Goal: Communication & Community: Participate in discussion

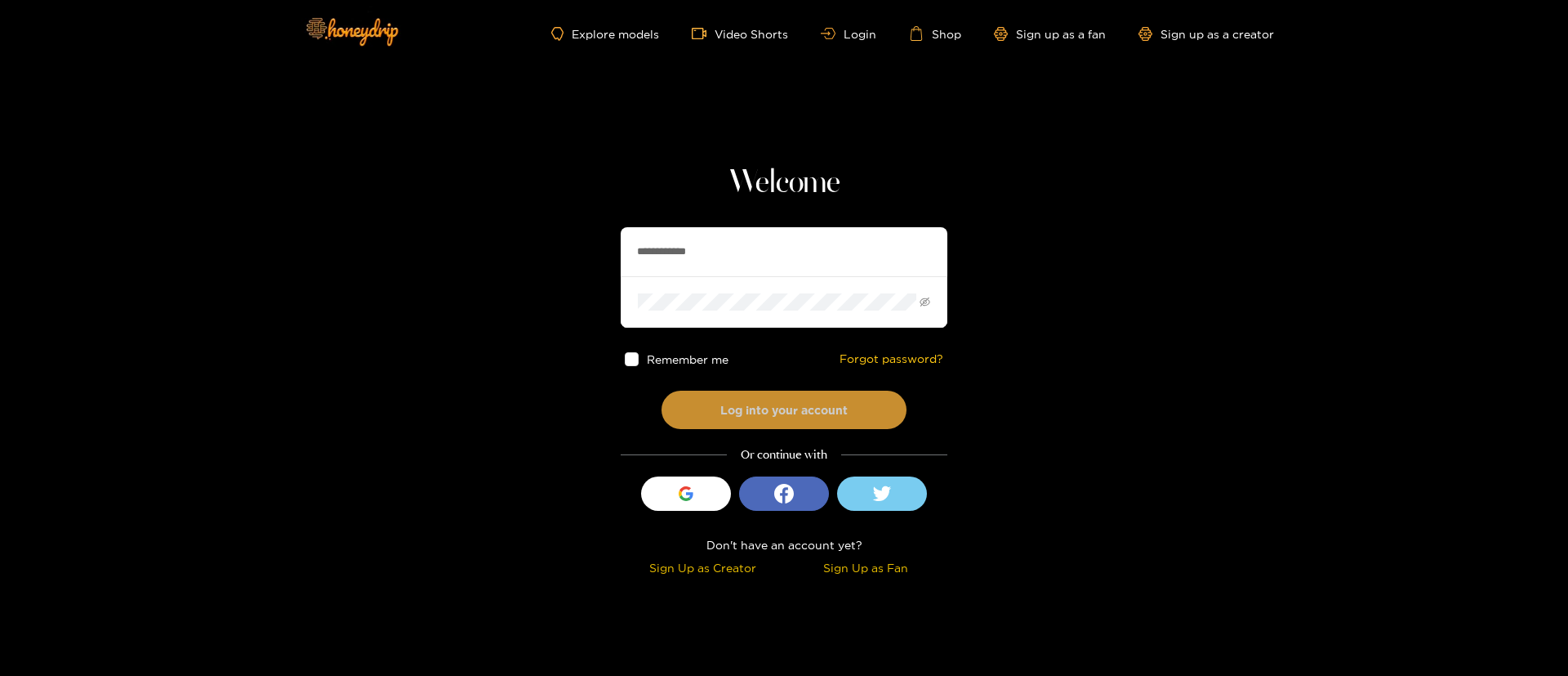
click at [778, 425] on button "Log into your account" at bounding box center [784, 409] width 245 height 39
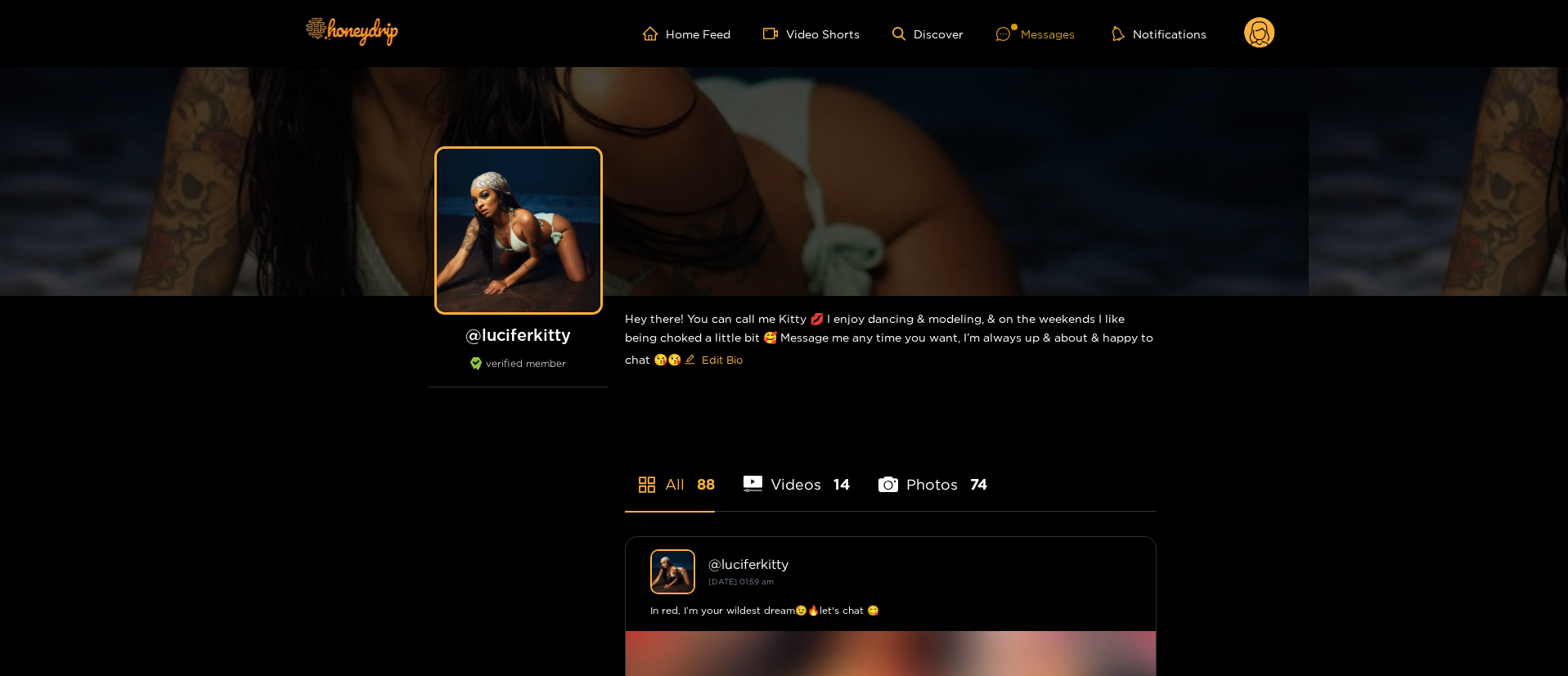
click at [1036, 32] on div "Messages" at bounding box center [1035, 34] width 78 height 19
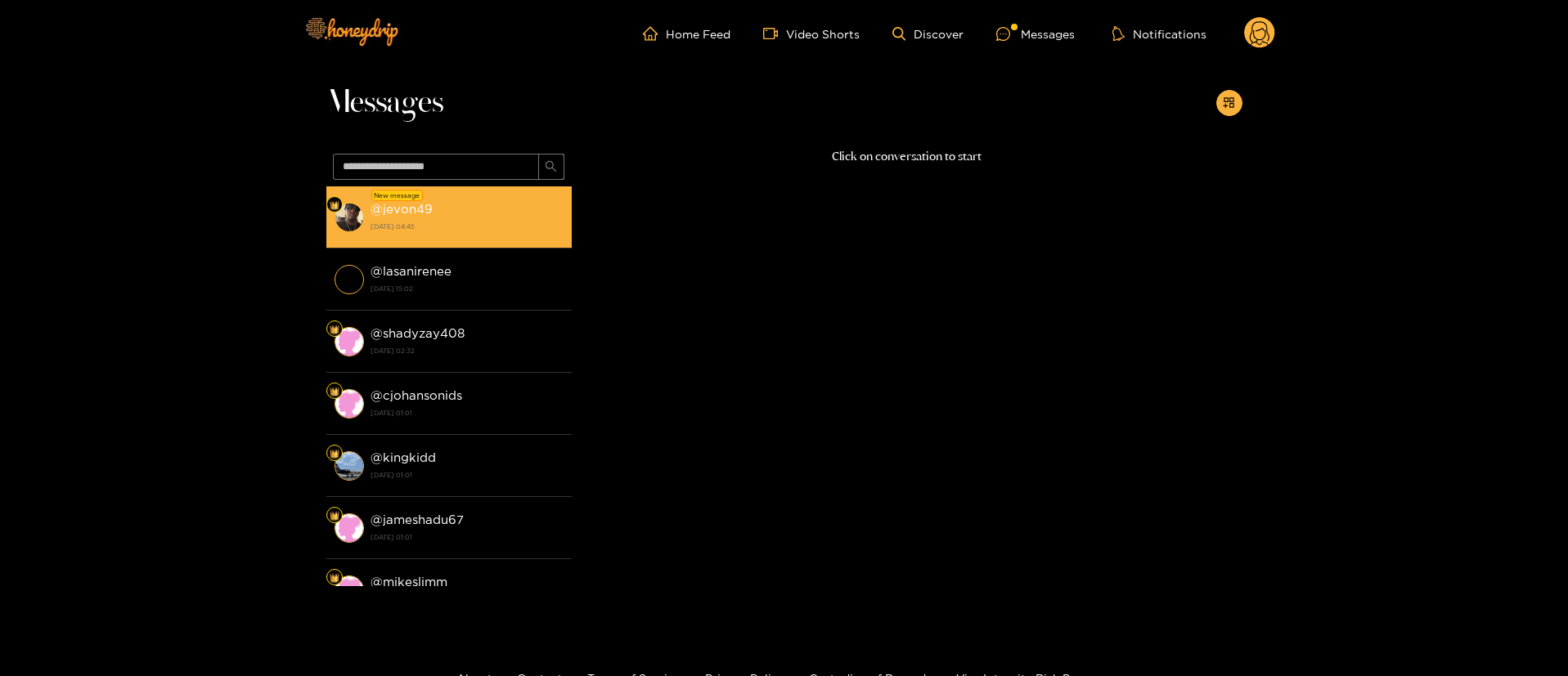
click at [535, 213] on div "@ jevon49 [DATE] 04:45" at bounding box center [467, 217] width 193 height 37
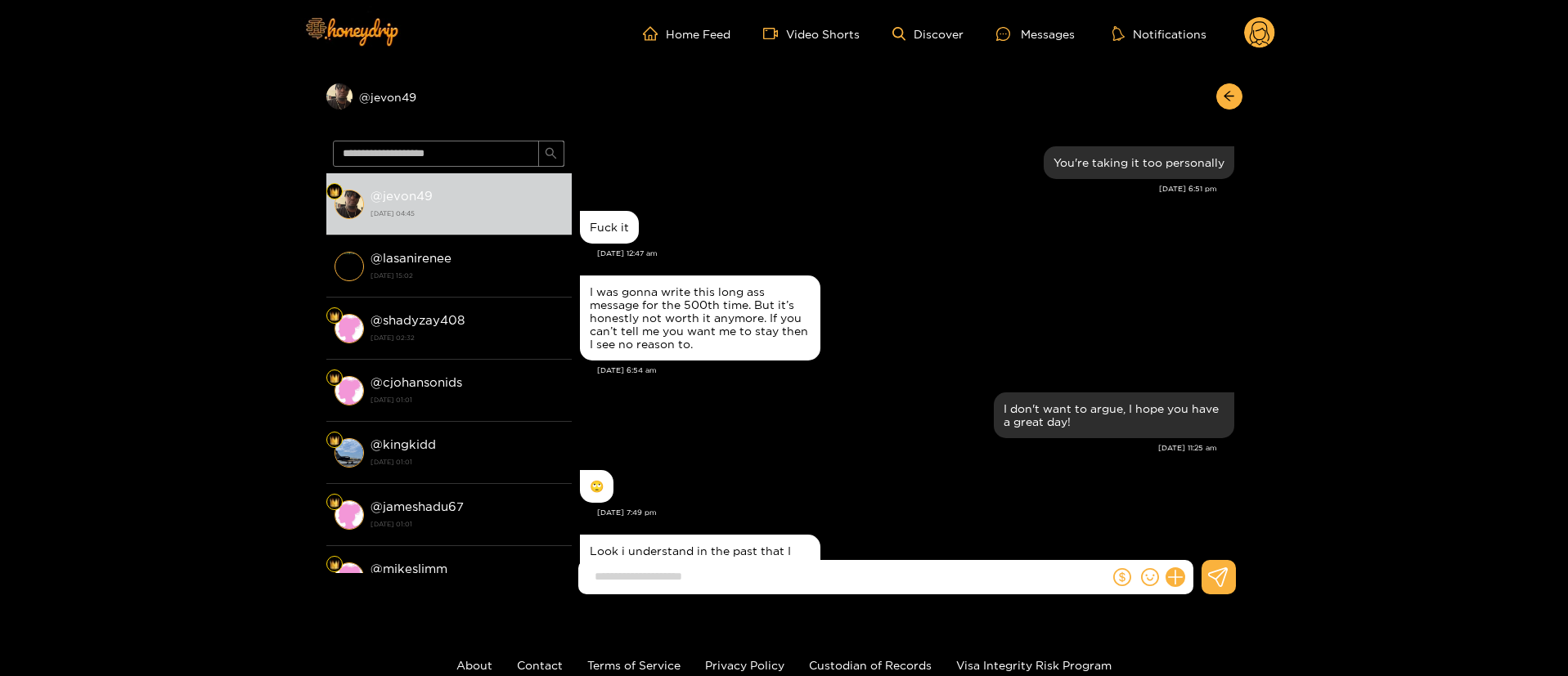
scroll to position [2511, 0]
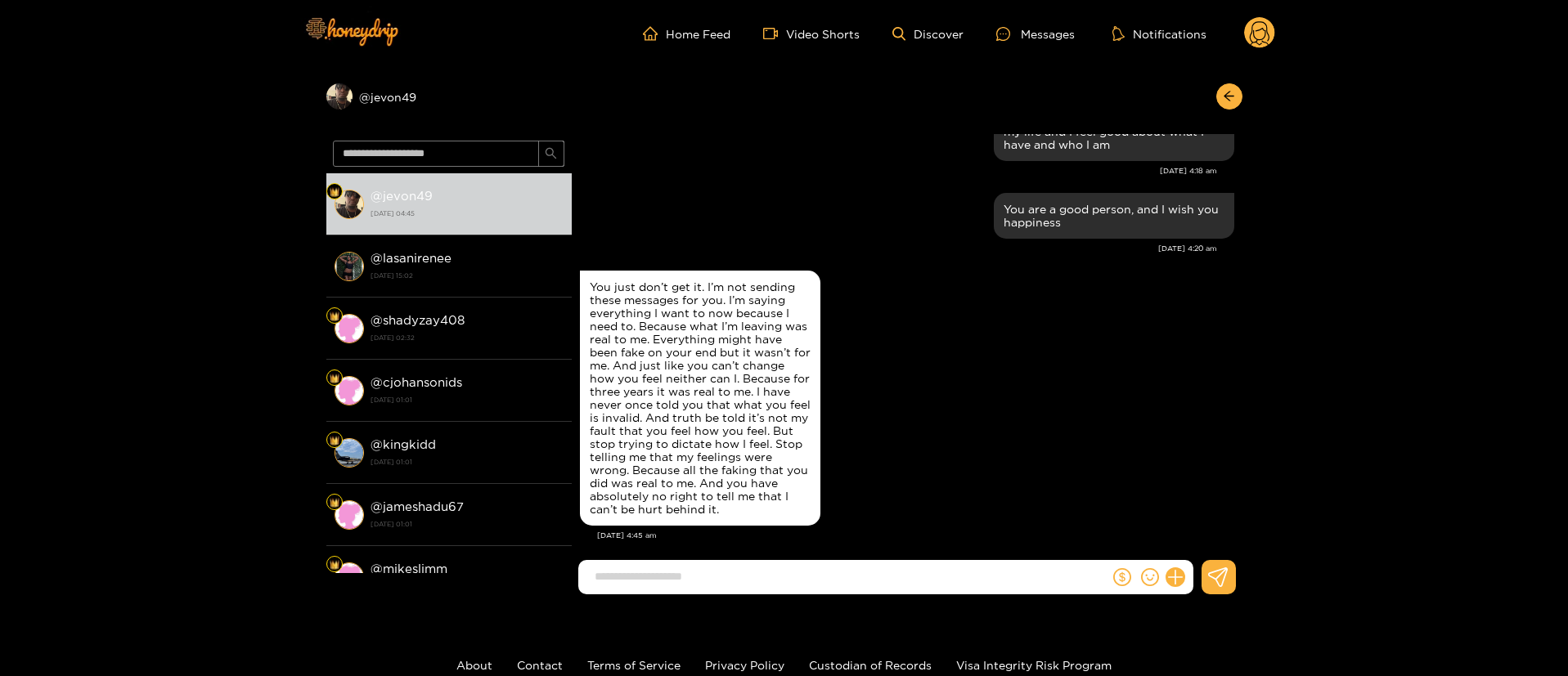
click at [730, 391] on div "You just don’t get it. I’m not sending these messages for you. I’m saying every…" at bounding box center [699, 398] width 221 height 235
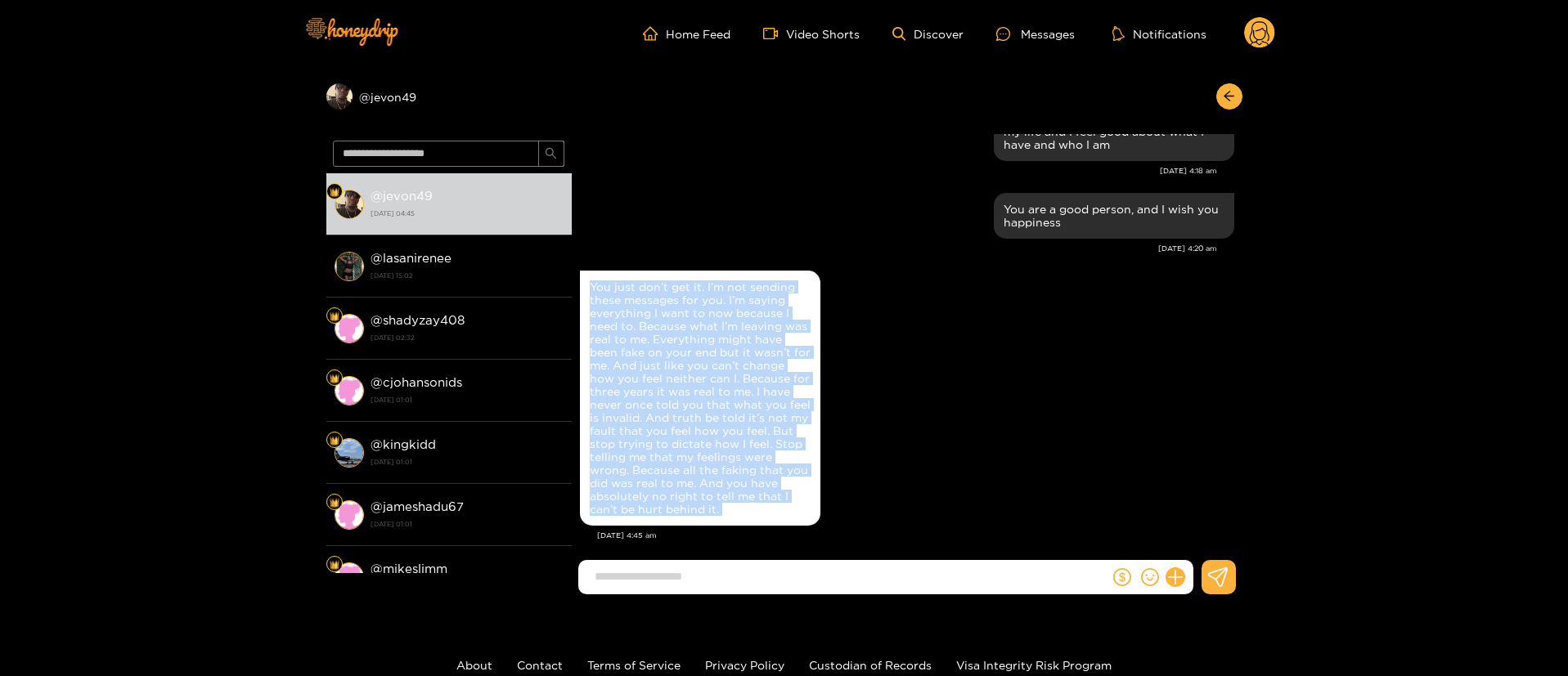
click at [730, 391] on div "You just don’t get it. I’m not sending these messages for you. I’m saying every…" at bounding box center [699, 398] width 221 height 235
copy div "You just don’t get it. I’m not sending these messages for you. I’m saying every…"
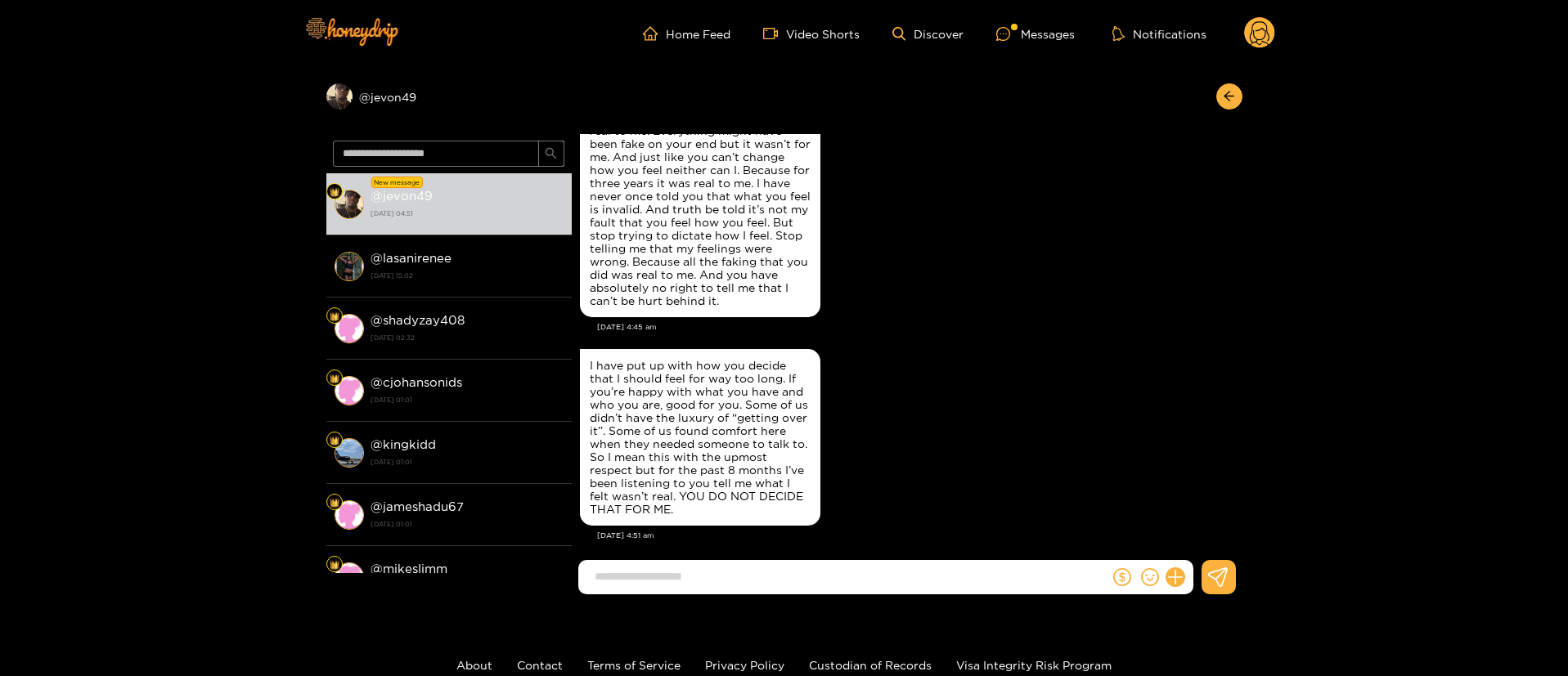
click at [942, 357] on div "I have put up with how you decide that I should feel for way too long. If you’r…" at bounding box center [907, 437] width 654 height 184
click at [684, 448] on div "I have put up with how you decide that I should feel for way too long. If you’r…" at bounding box center [699, 437] width 221 height 157
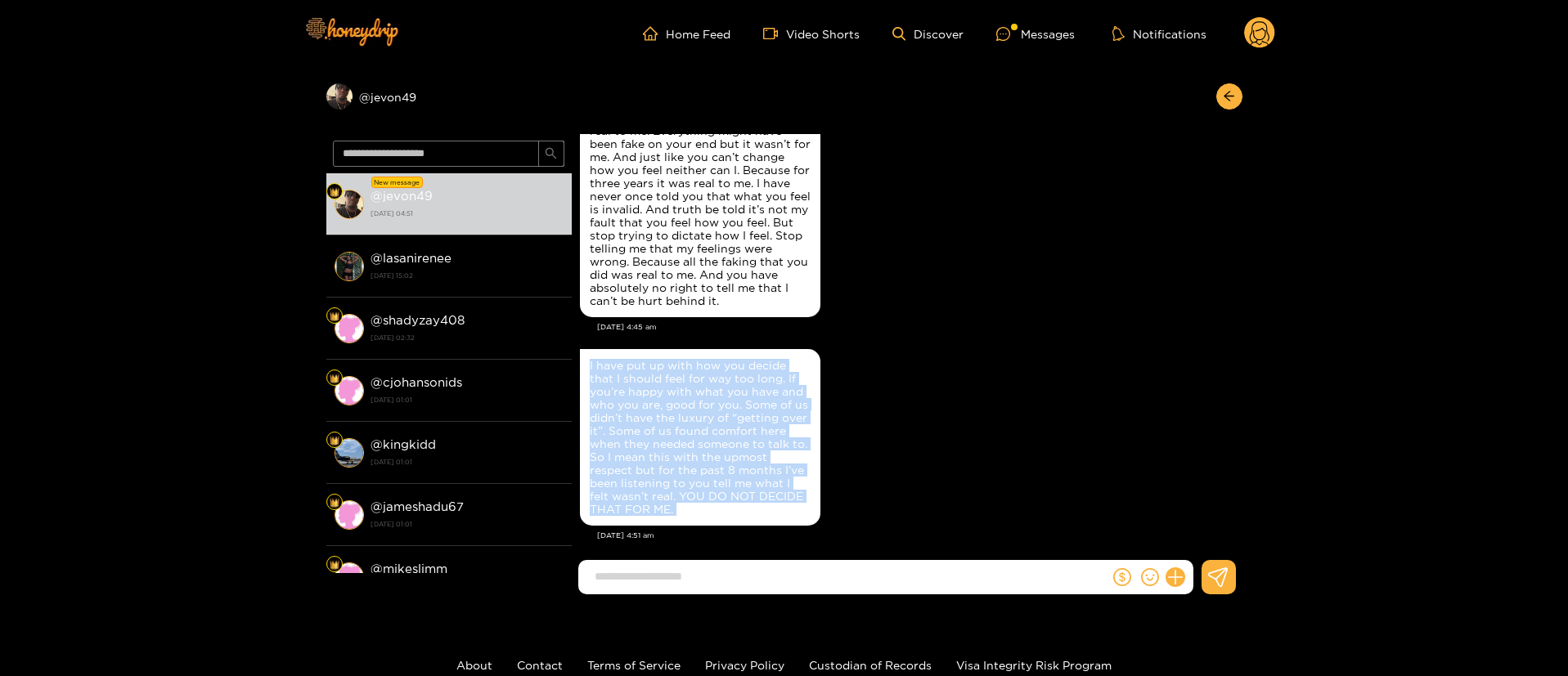
click at [684, 448] on div "I have put up with how you decide that I should feel for way too long. If you’r…" at bounding box center [699, 437] width 221 height 157
copy div "I have put up with how you decide that I should feel for way too long. If you’r…"
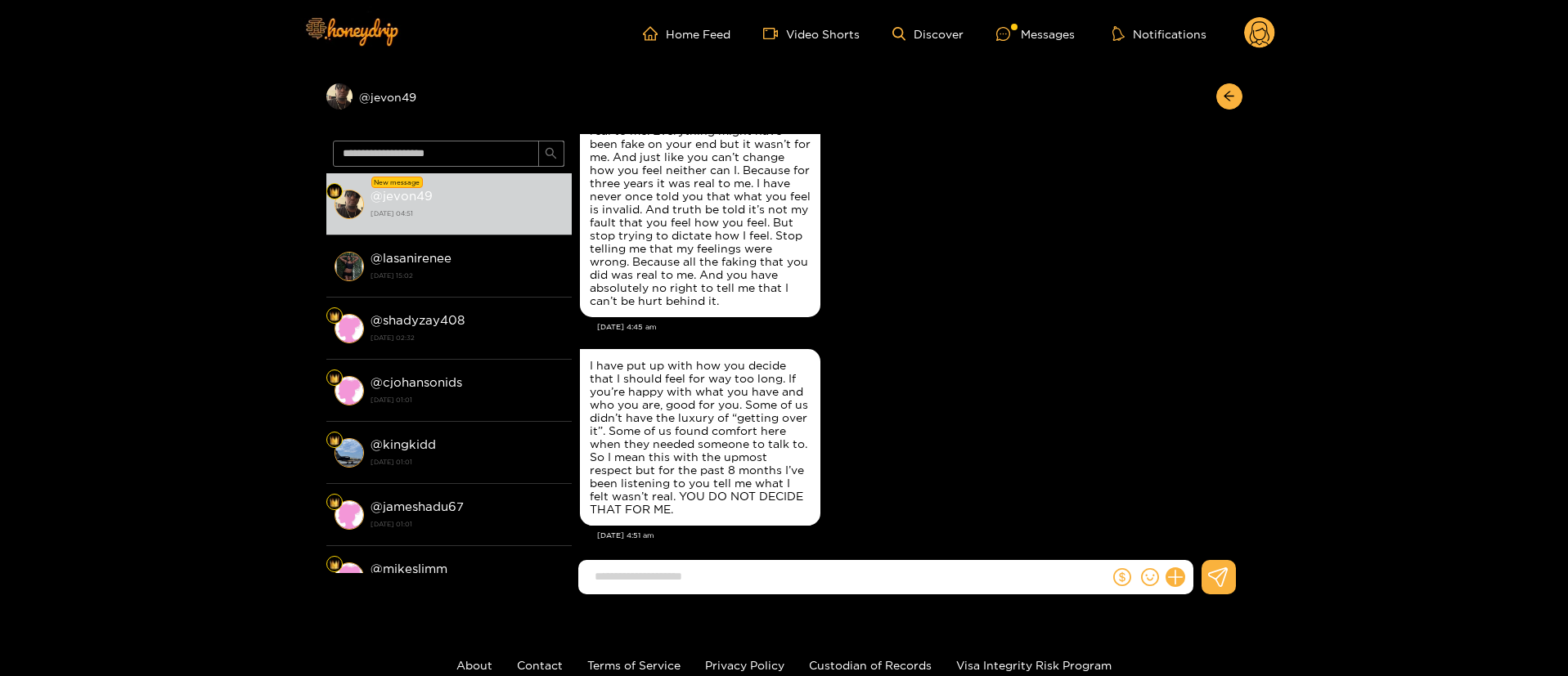
drag, startPoint x: 826, startPoint y: 577, endPoint x: 824, endPoint y: 569, distance: 8.2
click at [824, 569] on input at bounding box center [847, 576] width 523 height 27
paste input "**********"
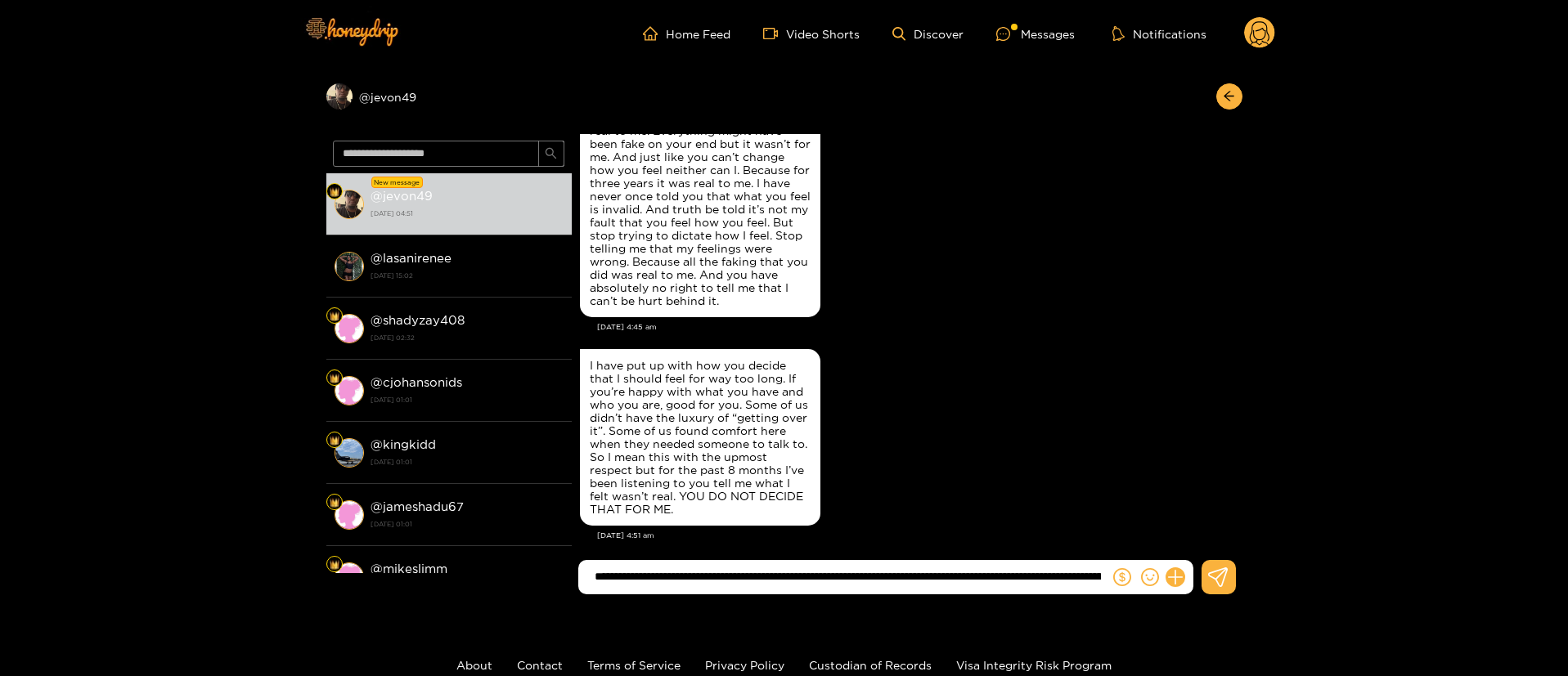
scroll to position [2791, 0]
type input "**********"
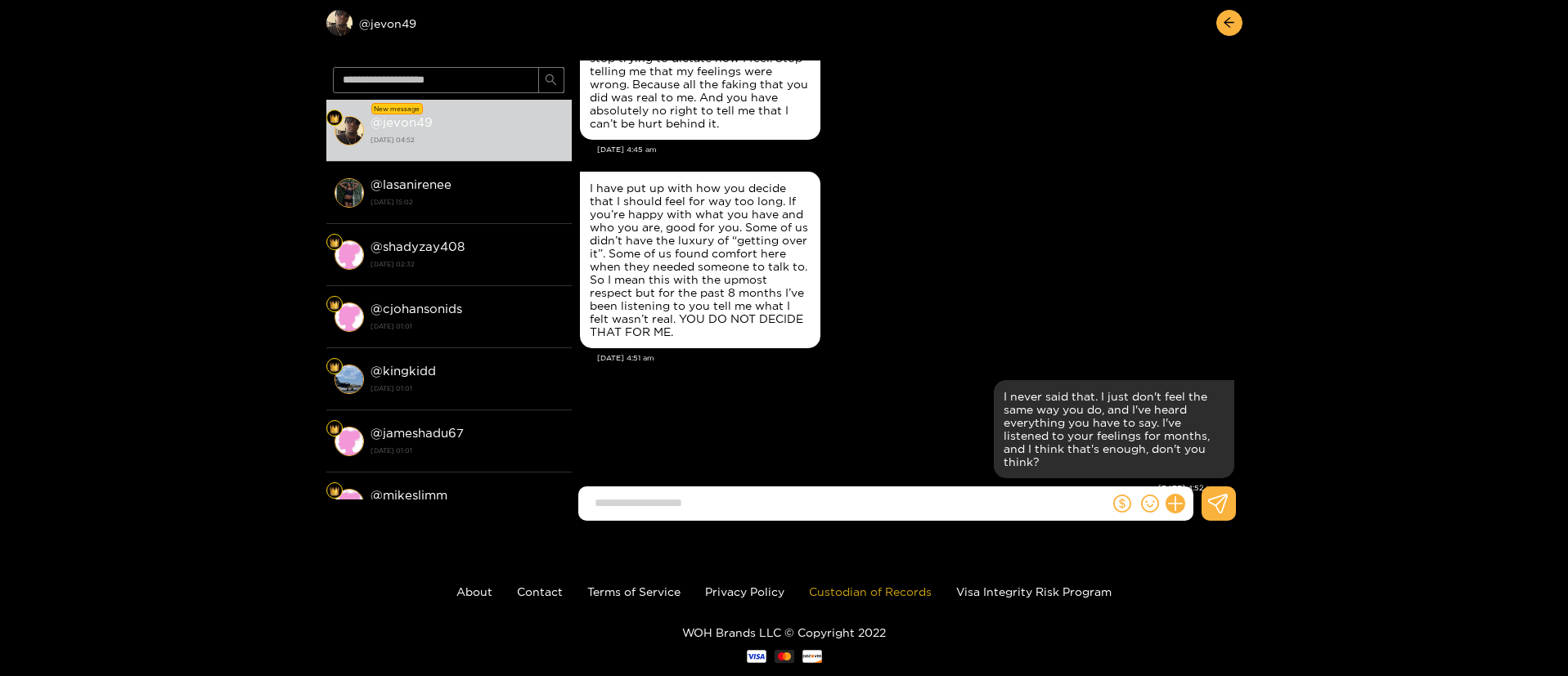
scroll to position [110, 0]
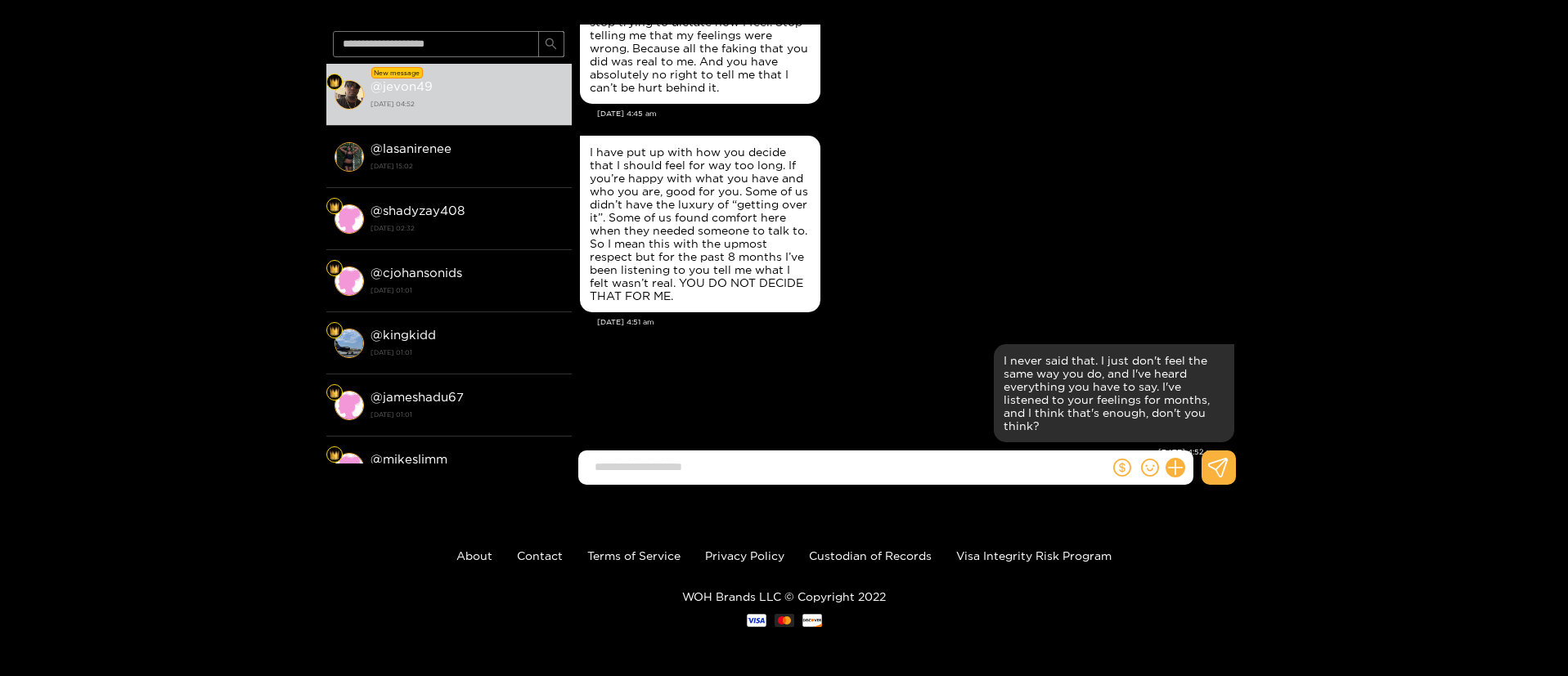
drag, startPoint x: 875, startPoint y: 450, endPoint x: 875, endPoint y: 459, distance: 9.0
click at [875, 456] on div "[PERSON_NAME] Not sure yet, you? [DATE] 7:16 pm Same [DATE] 7:41 pm Ice [DATE] …" at bounding box center [906, 240] width 670 height 431
click at [875, 465] on input at bounding box center [847, 467] width 523 height 27
paste input "**********"
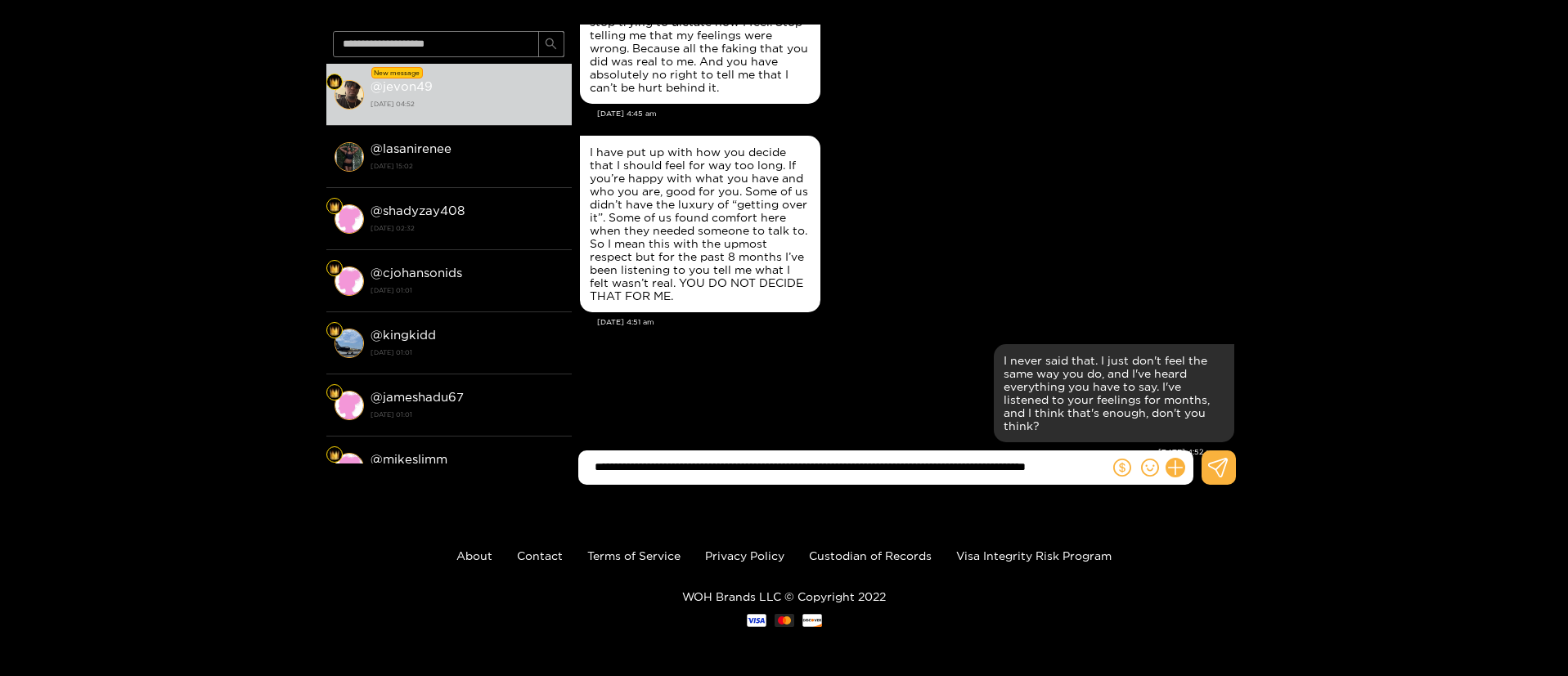
scroll to position [0, 85]
type input "**********"
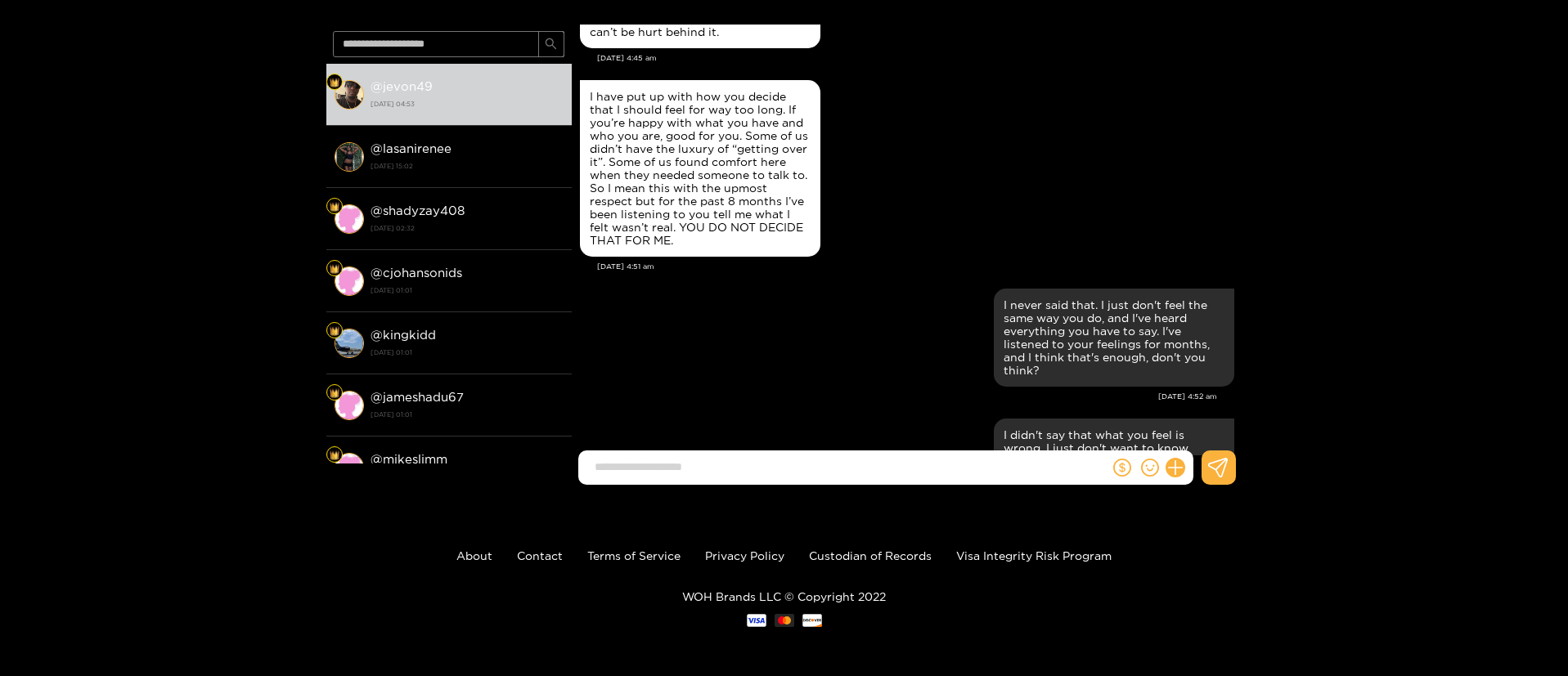
scroll to position [7529, 0]
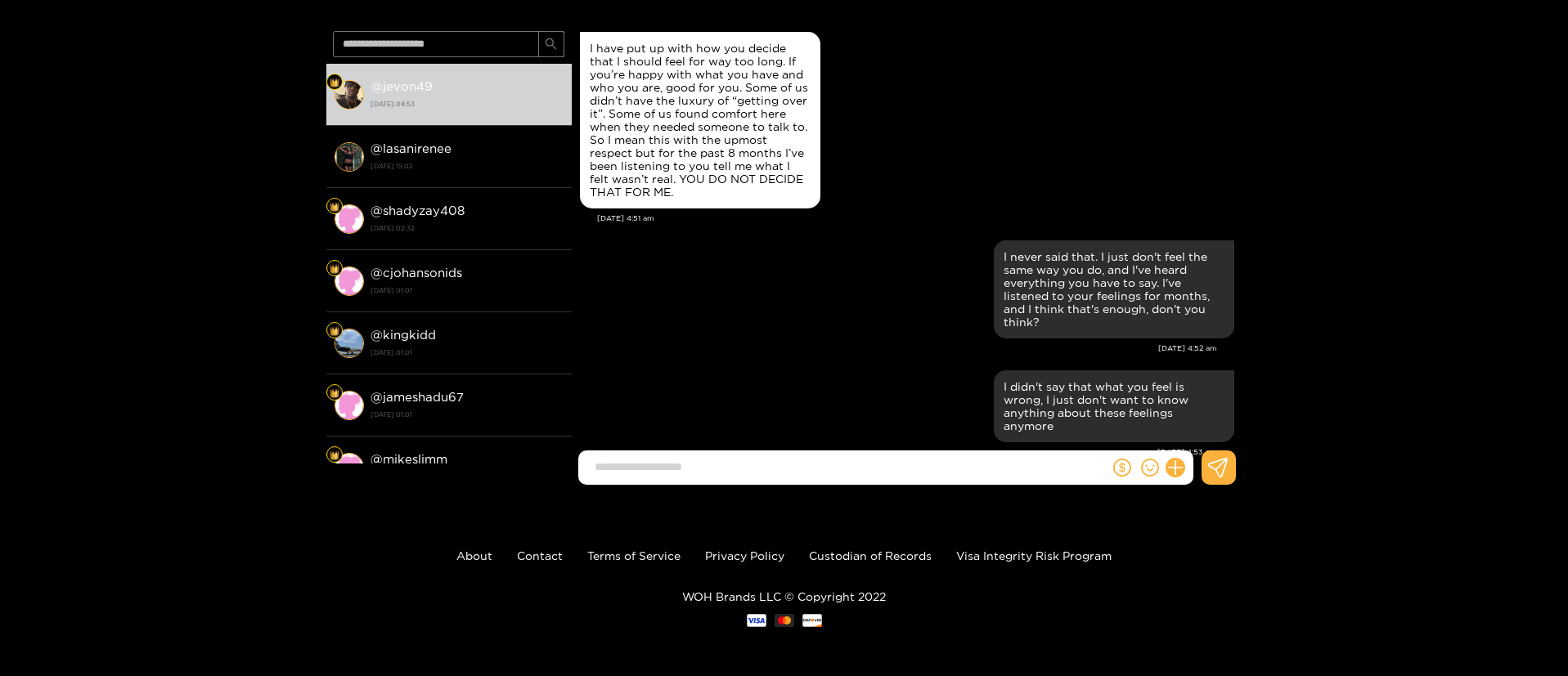
click at [881, 473] on input at bounding box center [847, 467] width 523 height 27
paste input "**********"
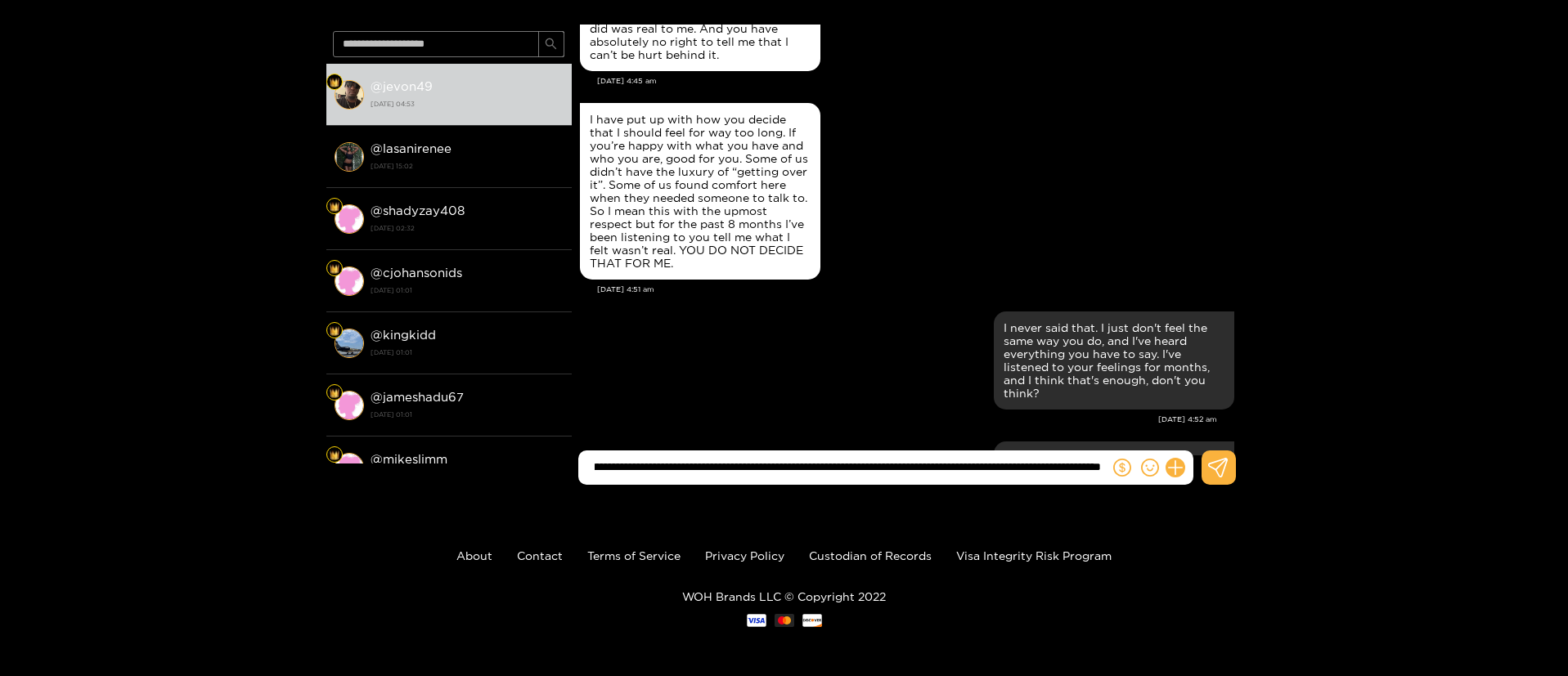
scroll to position [7600, 0]
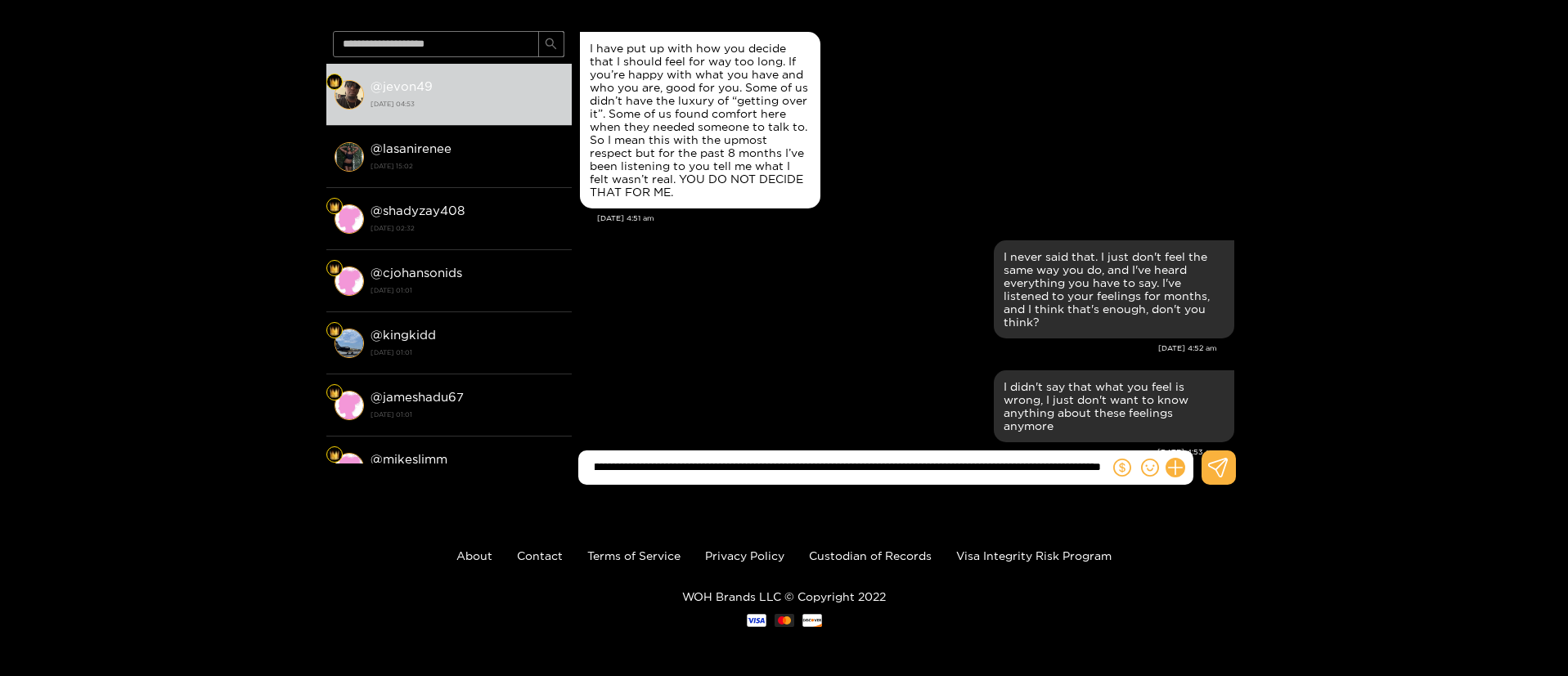
type input "**********"
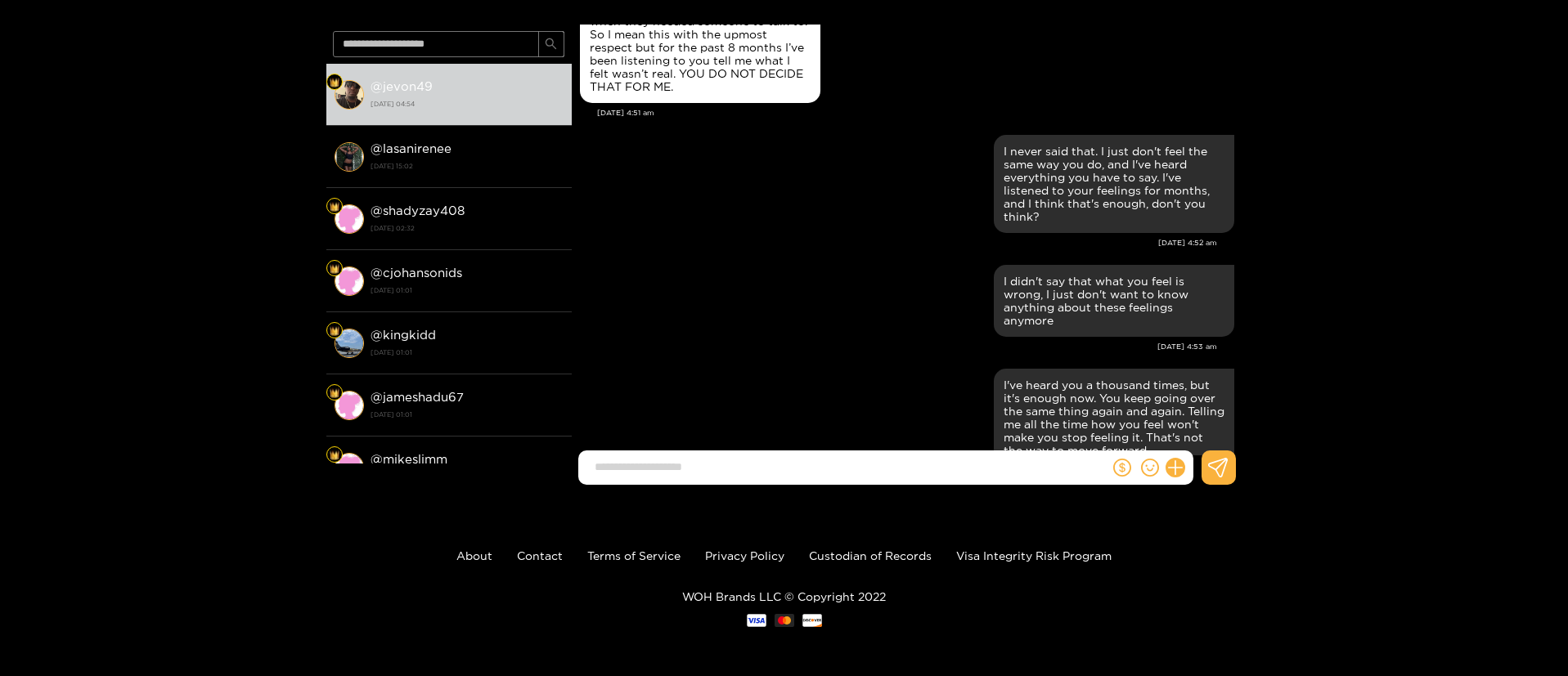
scroll to position [9377, 0]
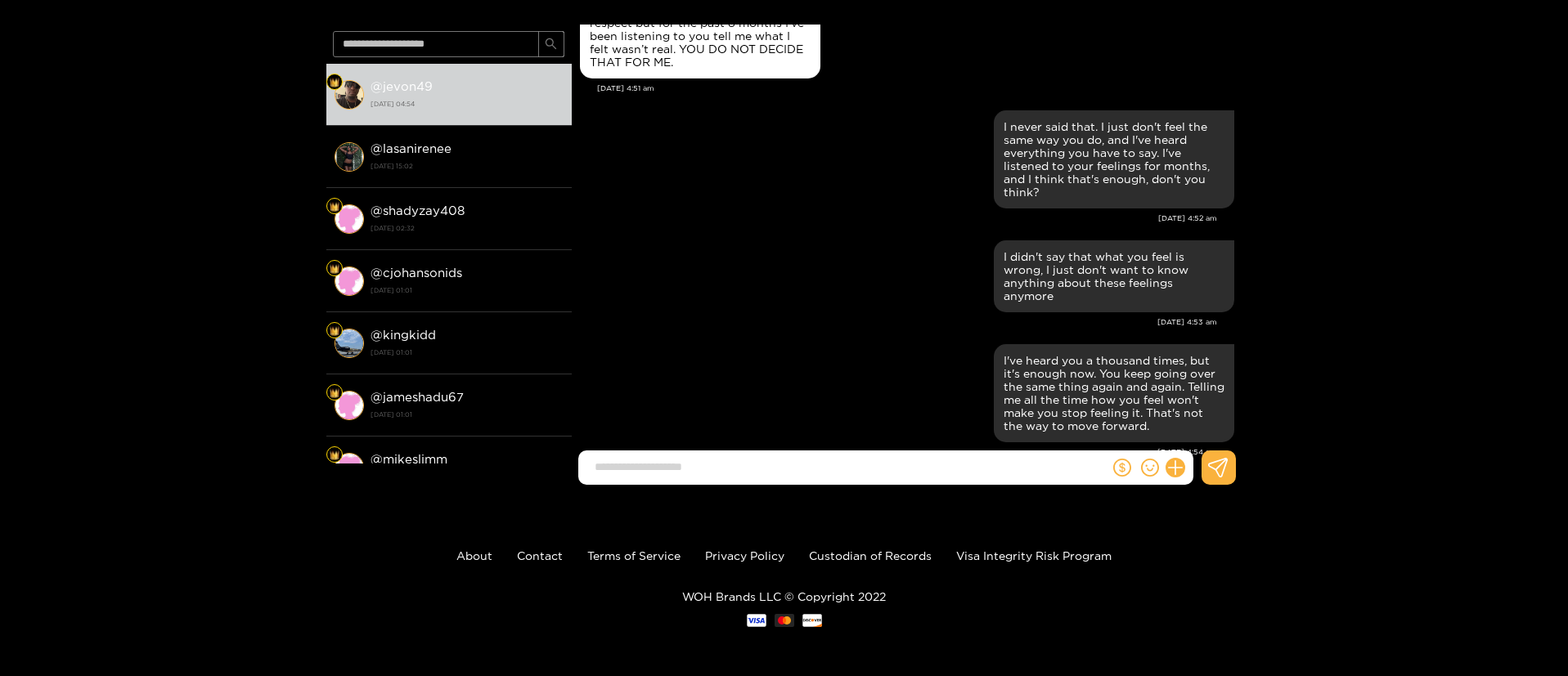
click at [813, 486] on div at bounding box center [906, 474] width 670 height 47
click at [808, 462] on input at bounding box center [847, 467] width 523 height 27
paste input "**********"
type input "*********"
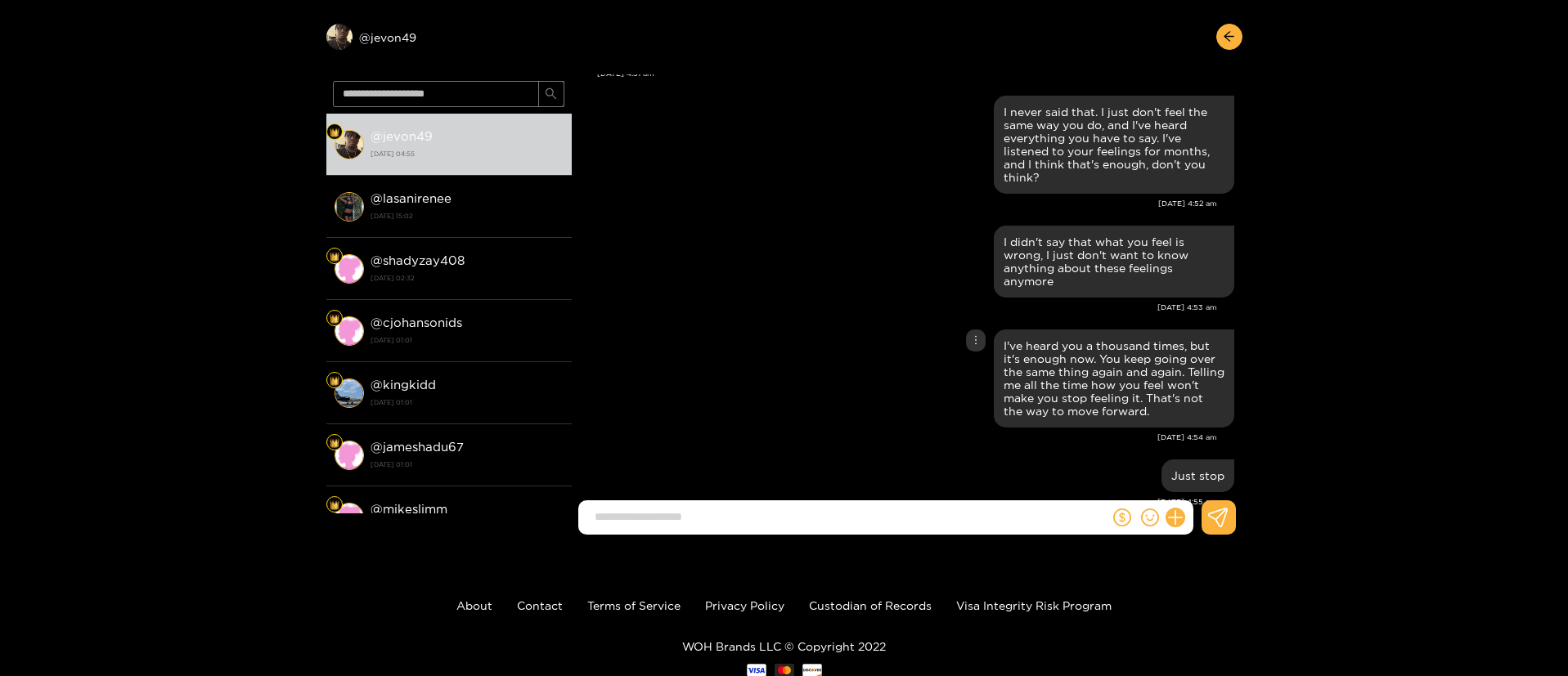
scroll to position [110, 0]
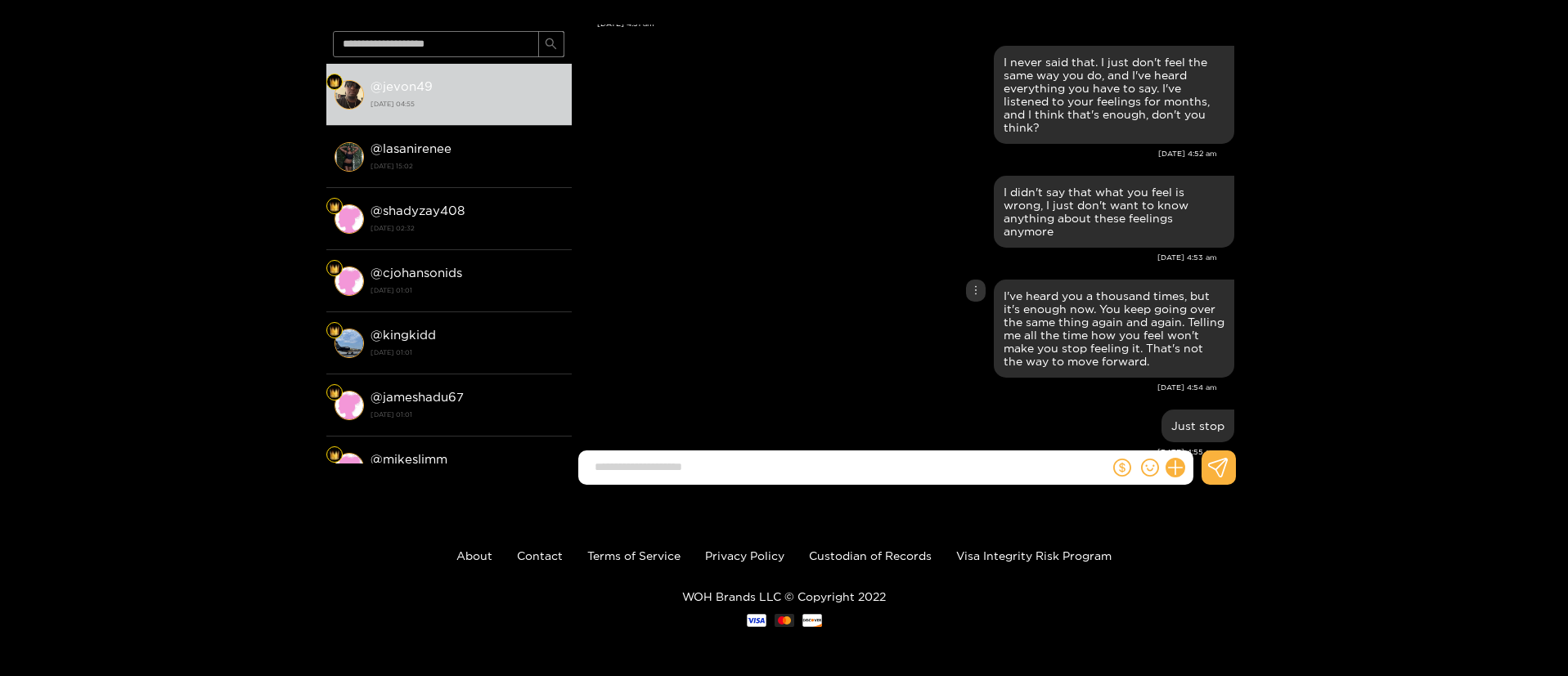
click at [900, 332] on div "I've heard you a thousand times, but it's enough now. You keep going over the s…" at bounding box center [907, 329] width 654 height 106
click at [935, 300] on div "I've heard you a thousand times, but it's enough now. You keep going over the s…" at bounding box center [907, 329] width 654 height 106
click at [1413, 286] on div "Preview @ jevon49 @ jevon49 [DATE] 04:55 @ lasanirenee [DATE] 15:02 @ shadyzay4…" at bounding box center [784, 227] width 1568 height 540
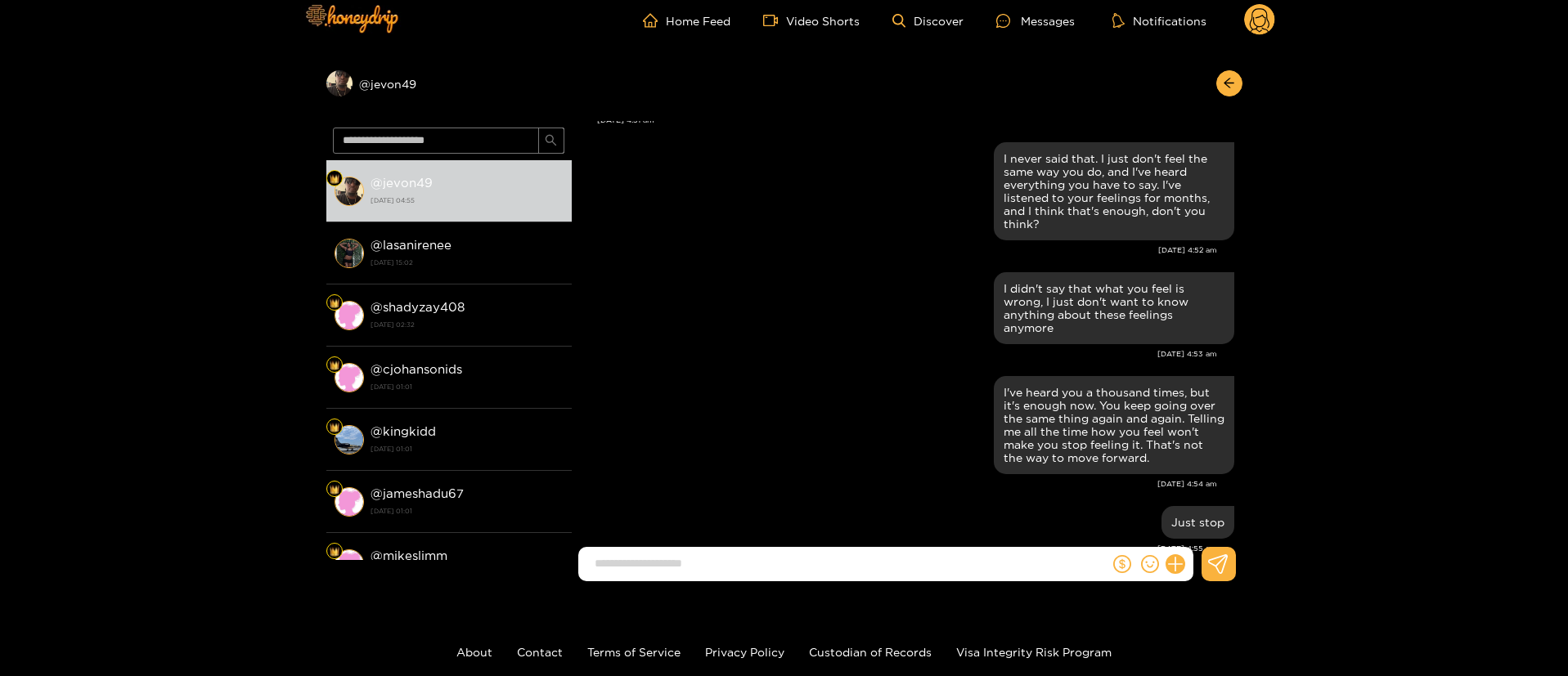
click at [1228, 98] on div "Preview @ jevon49" at bounding box center [784, 88] width 916 height 67
click at [1262, 27] on circle at bounding box center [1259, 20] width 31 height 31
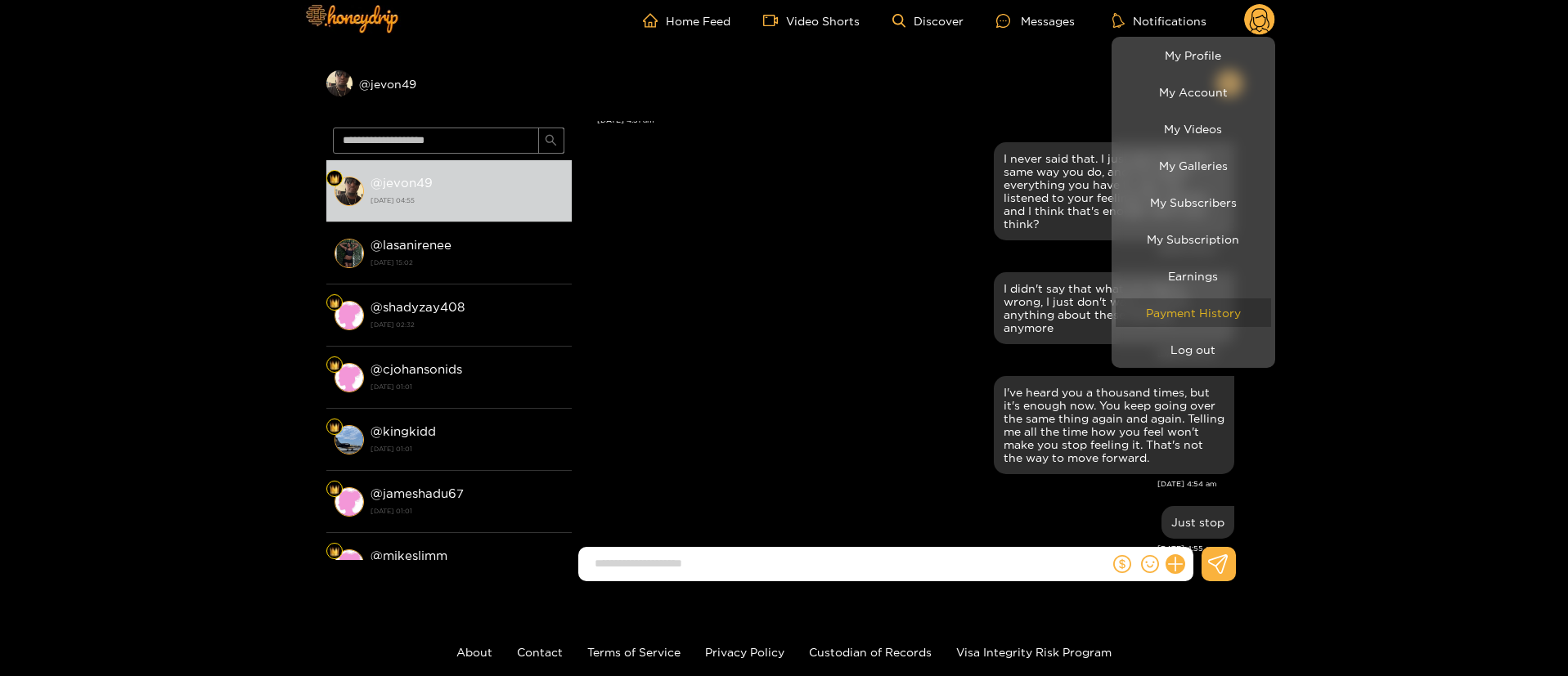
drag, startPoint x: 1234, startPoint y: 325, endPoint x: 1228, endPoint y: 332, distance: 9.2
click at [1234, 325] on link "Payment History" at bounding box center [1193, 312] width 155 height 28
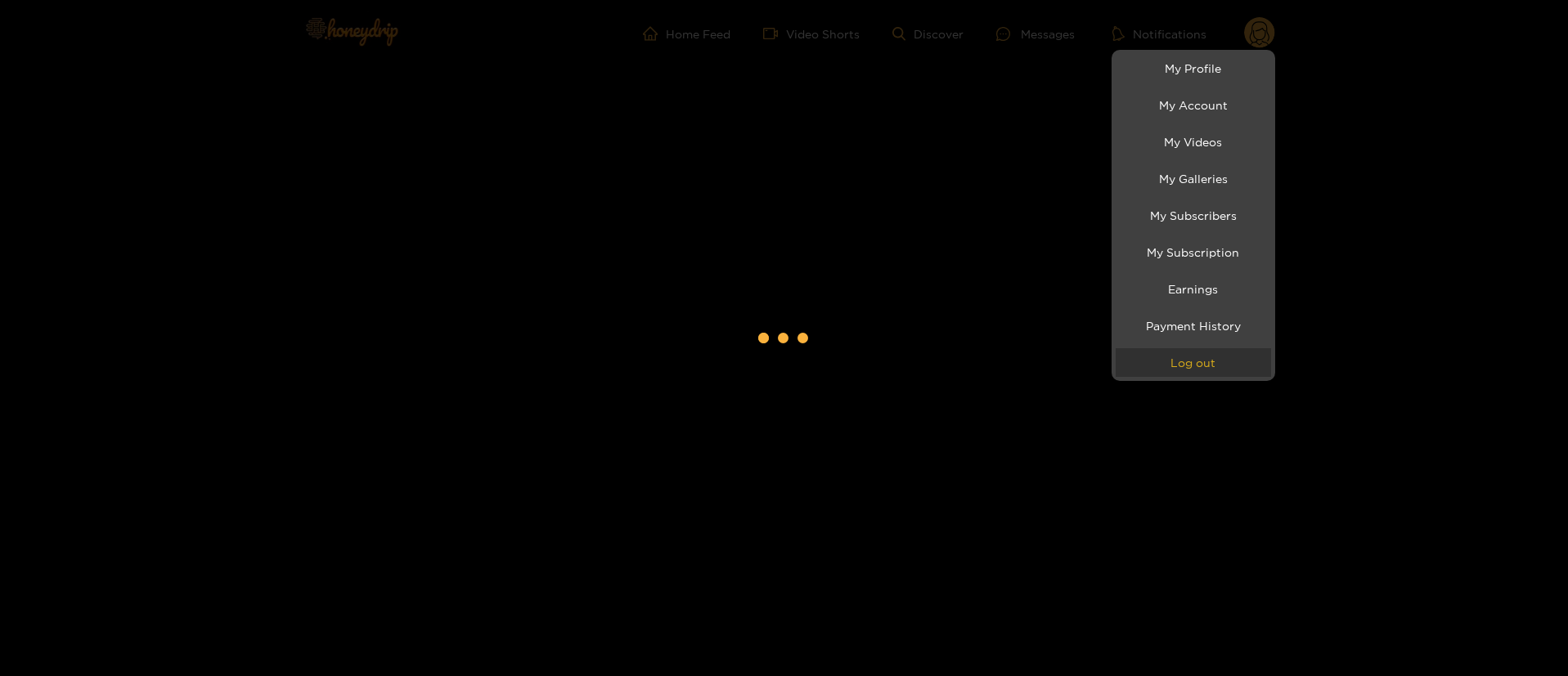
click at [1208, 371] on button "Log out" at bounding box center [1193, 362] width 155 height 28
